Goal: Task Accomplishment & Management: Manage account settings

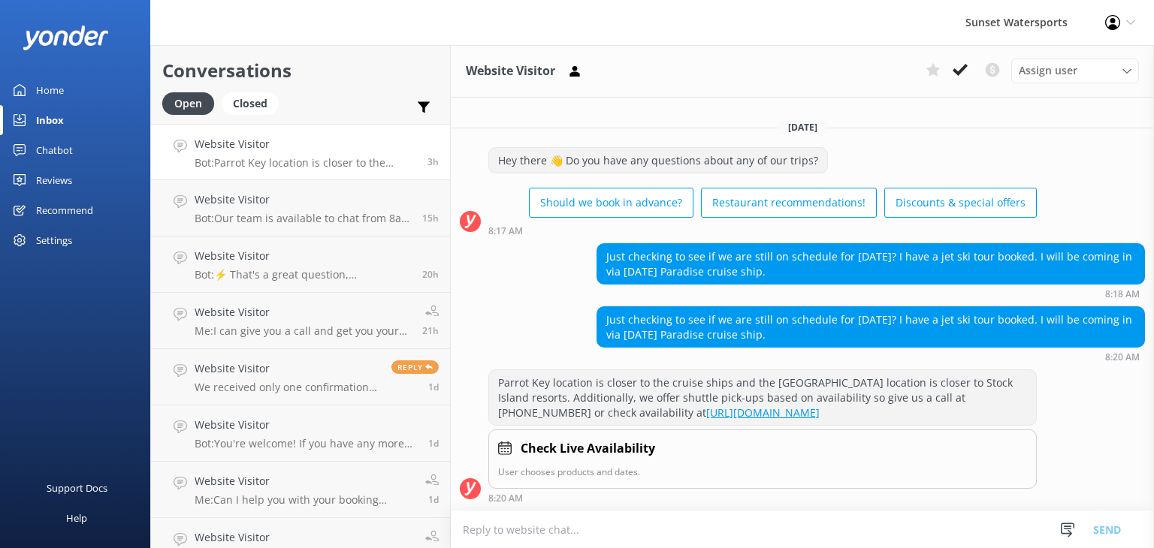
scroll to position [3, 0]
click at [279, 157] on p "Bot: ⚡ That's a great question, unfortunately I do not know the answer. I'm goi…" at bounding box center [302, 163] width 214 height 14
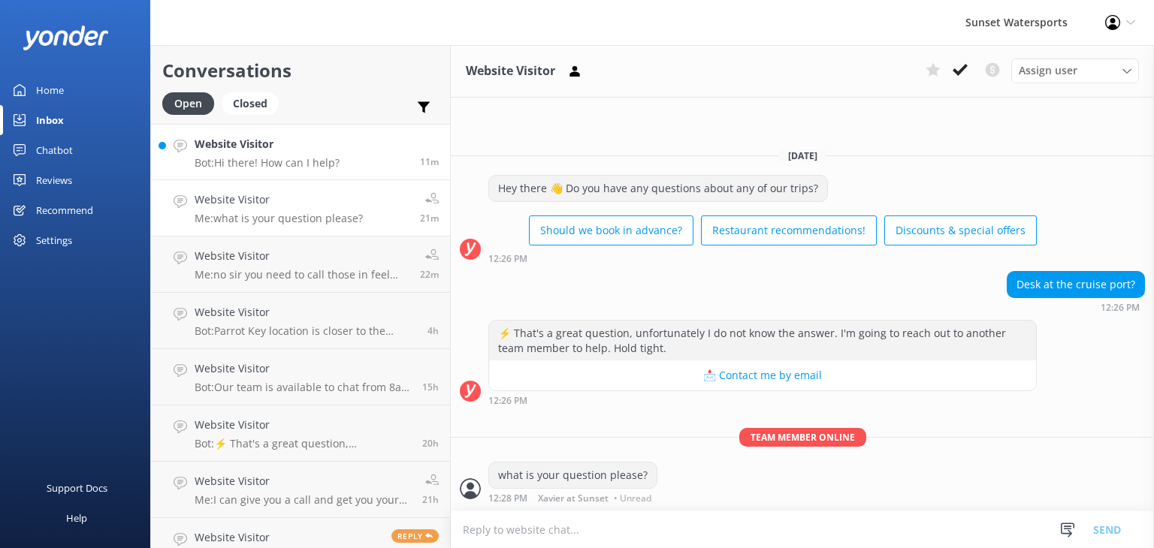
click at [228, 156] on p "Bot: Hi there! How can I help?" at bounding box center [267, 163] width 145 height 14
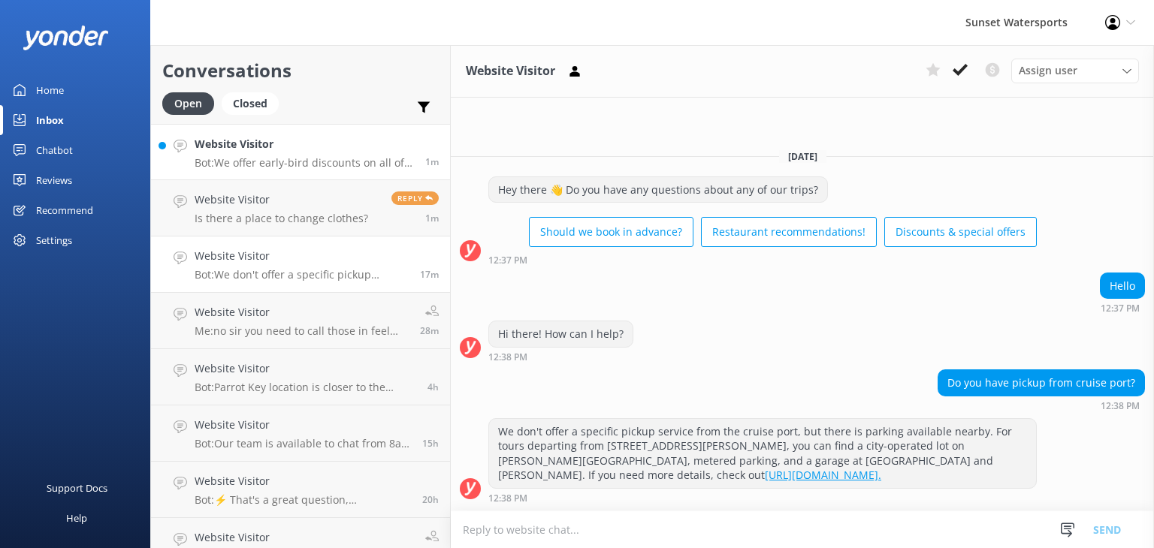
click at [296, 151] on h4 "Website Visitor" at bounding box center [304, 144] width 219 height 17
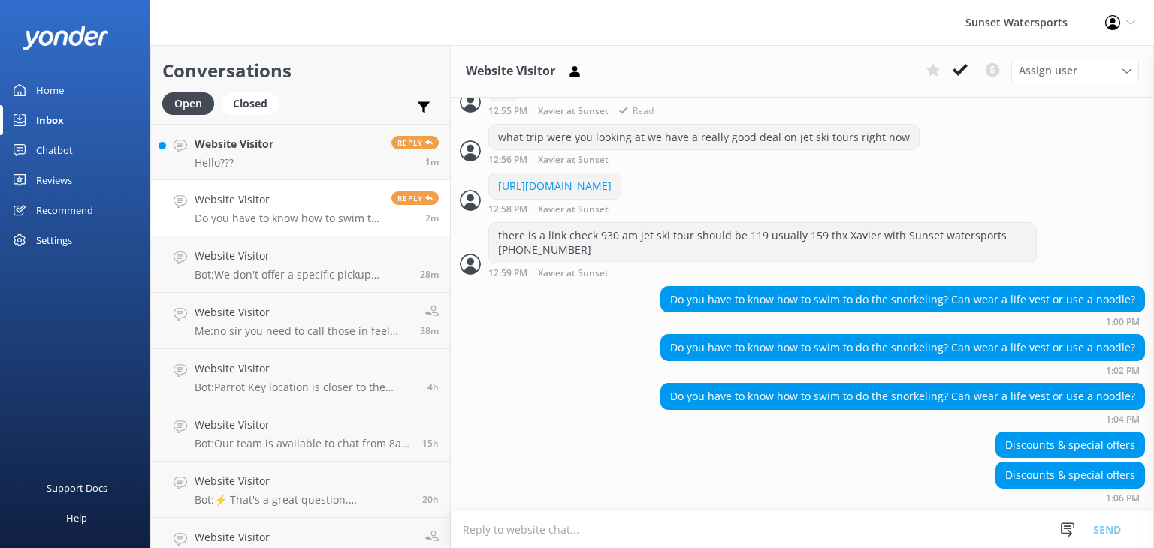
scroll to position [418, 0]
